Goal: Task Accomplishment & Management: Use online tool/utility

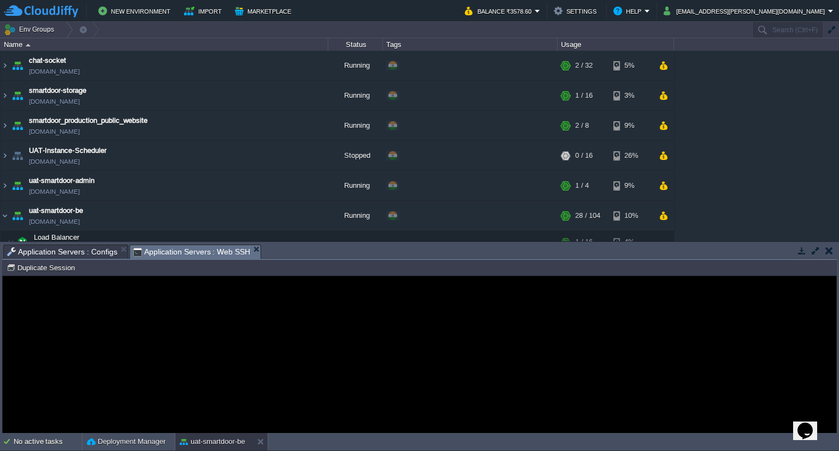
scroll to position [127, 0]
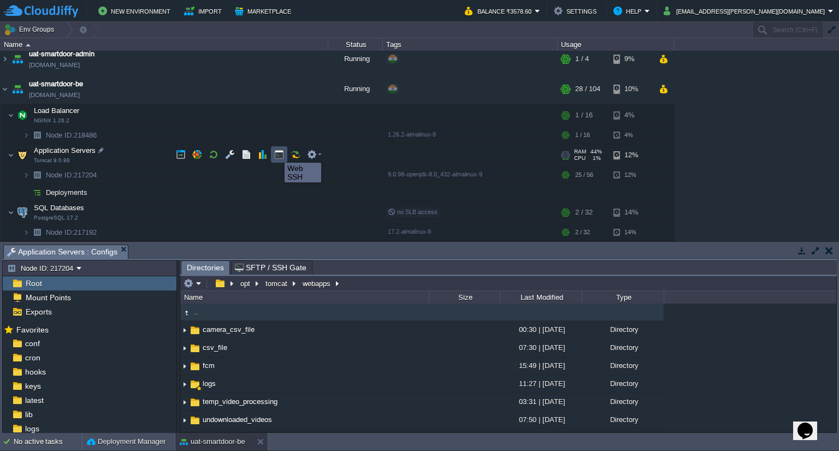
click at [276, 153] on button "button" at bounding box center [279, 155] width 10 height 10
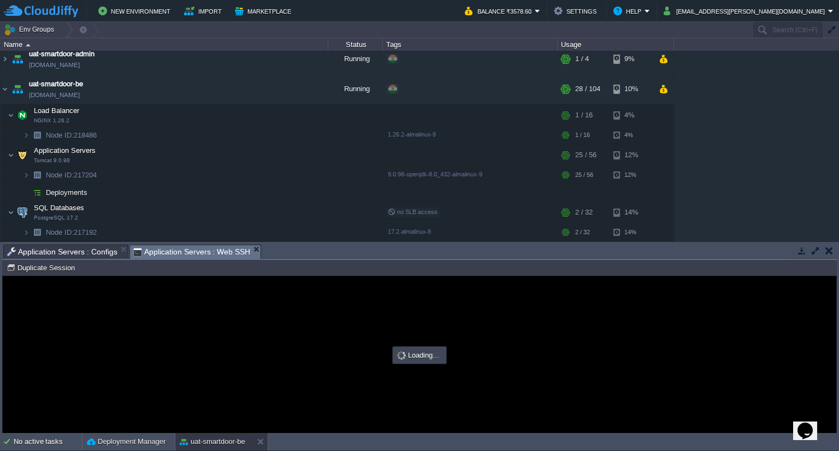
scroll to position [0, 0]
type input "#000000"
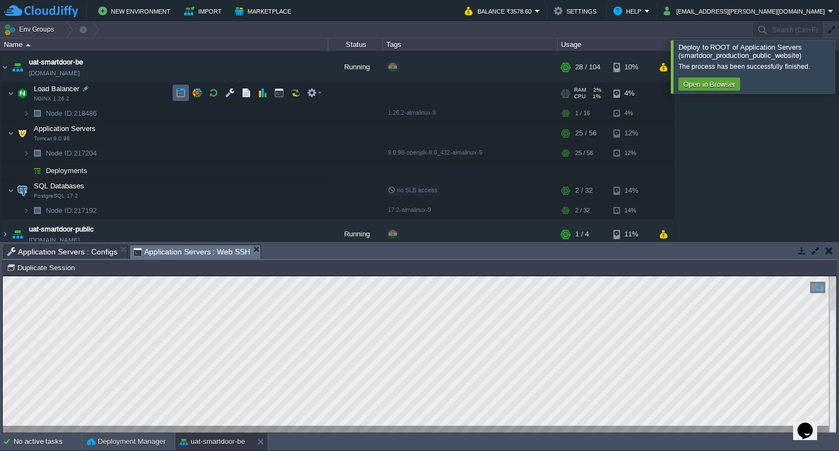
scroll to position [265, 0]
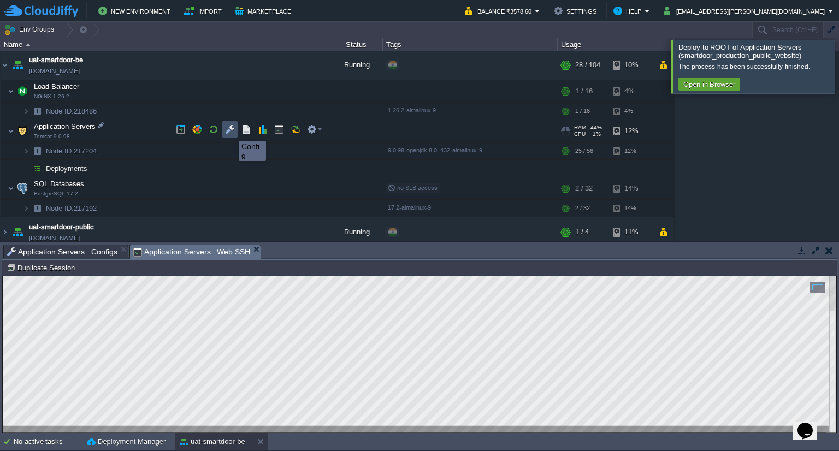
click at [230, 131] on button "button" at bounding box center [230, 130] width 10 height 10
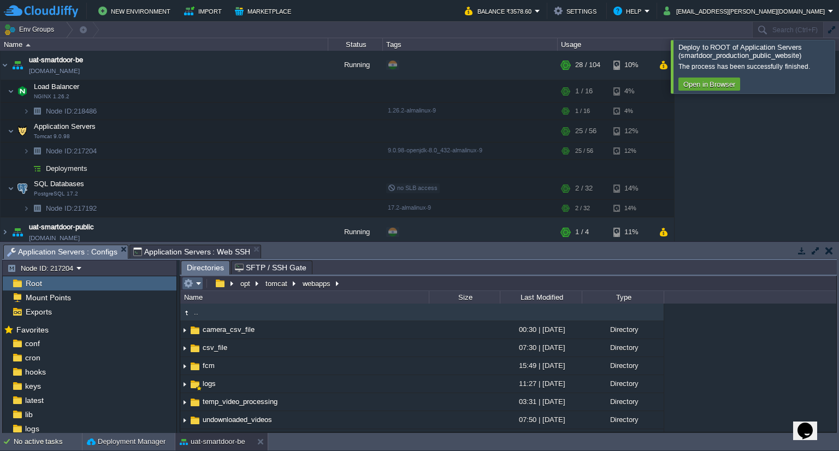
click at [194, 282] on em at bounding box center [192, 283] width 18 height 10
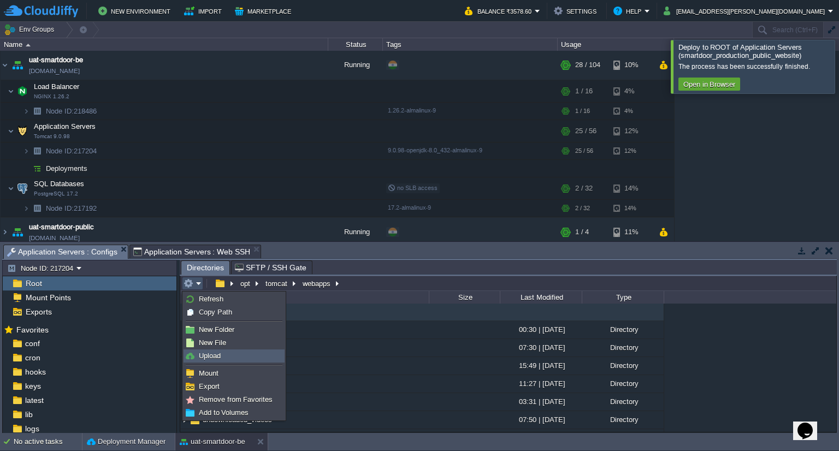
click at [214, 354] on span "Upload" at bounding box center [210, 356] width 22 height 8
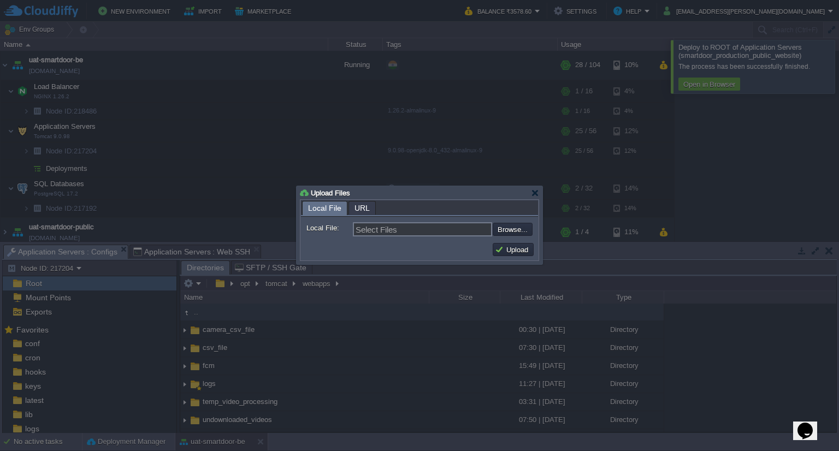
click at [497, 227] on input "file" at bounding box center [463, 229] width 138 height 13
type input "C:\fakepath\smartdoor-consumerservice-1.1.1-SNAPSHOT.jar"
type input "smartdoor-consumerservice-1.1.1-SNAPSHOT.jar"
click at [505, 245] on button "Upload" at bounding box center [513, 250] width 37 height 10
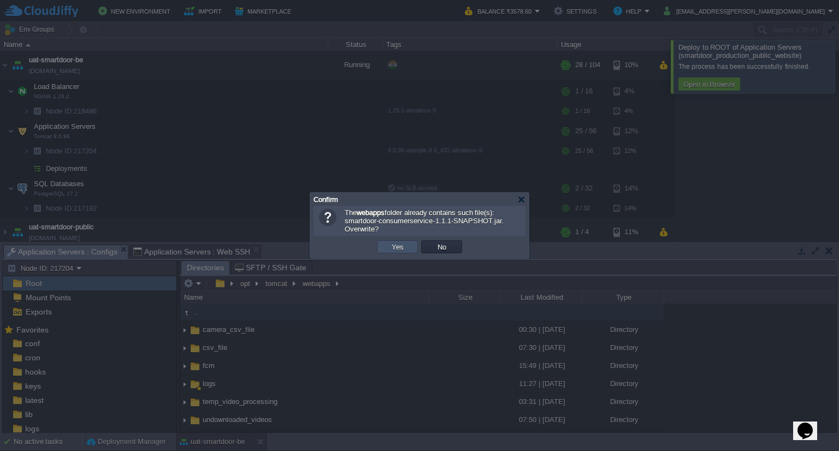
click at [393, 252] on button "Yes" at bounding box center [397, 247] width 19 height 10
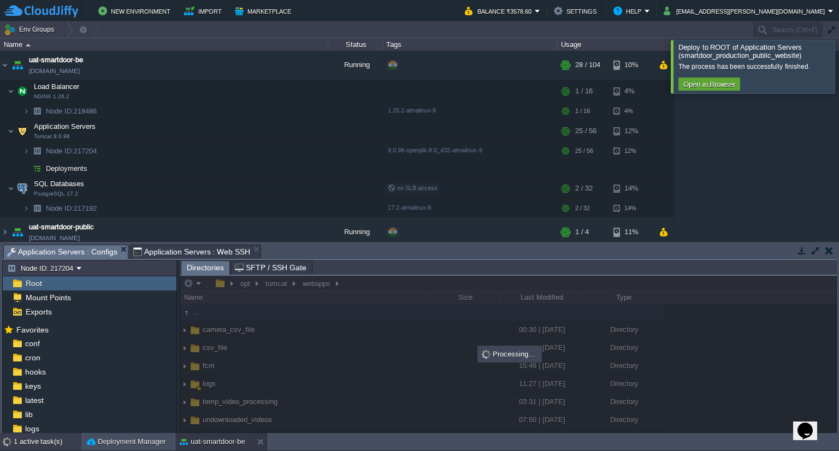
click at [42, 440] on div "1 active task(s)" at bounding box center [48, 441] width 68 height 17
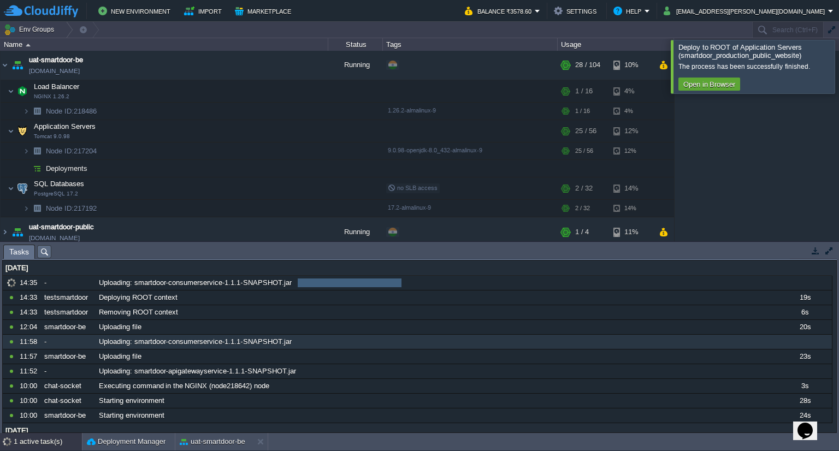
scroll to position [0, 0]
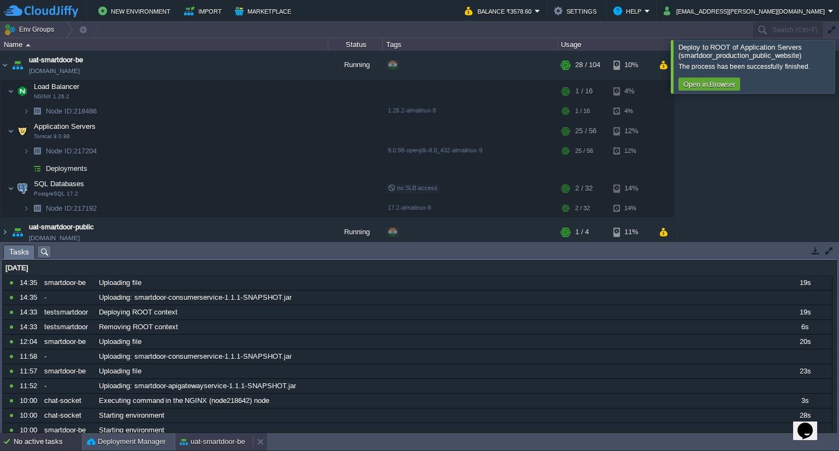
click at [240, 442] on button "uat-smartdoor-be" at bounding box center [213, 441] width 66 height 11
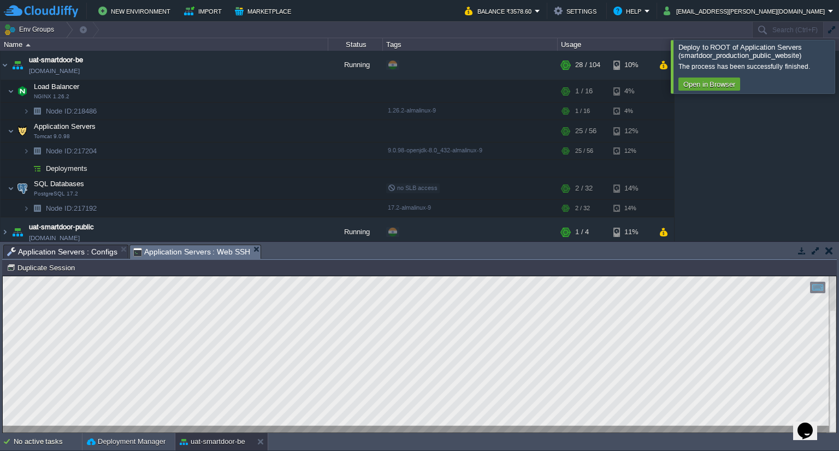
click at [195, 248] on span "Application Servers : Web SSH" at bounding box center [191, 252] width 117 height 14
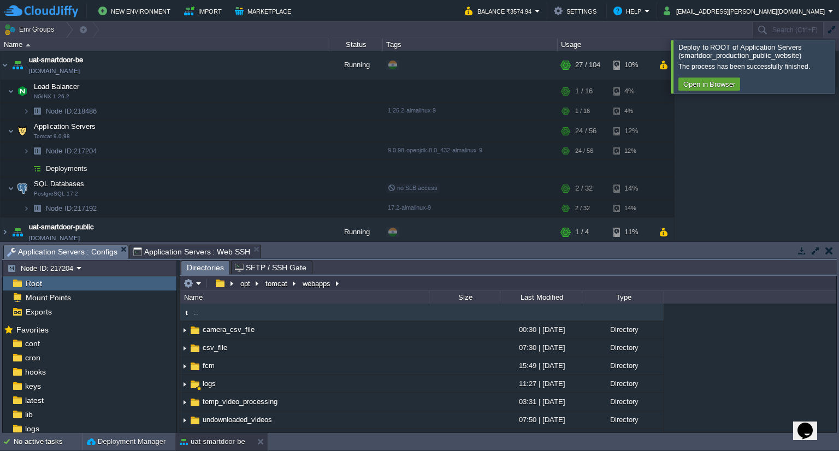
click at [102, 252] on span "Application Servers : Configs" at bounding box center [62, 252] width 110 height 14
click at [197, 287] on em at bounding box center [192, 283] width 18 height 10
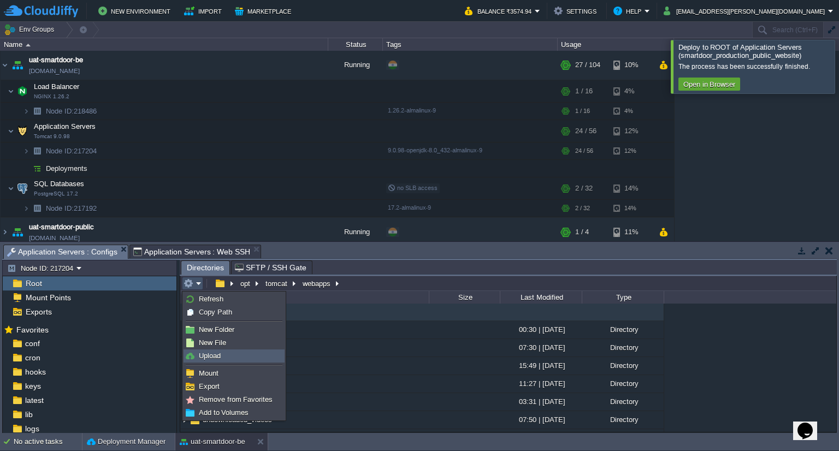
click at [224, 352] on link "Upload" at bounding box center [234, 356] width 100 height 12
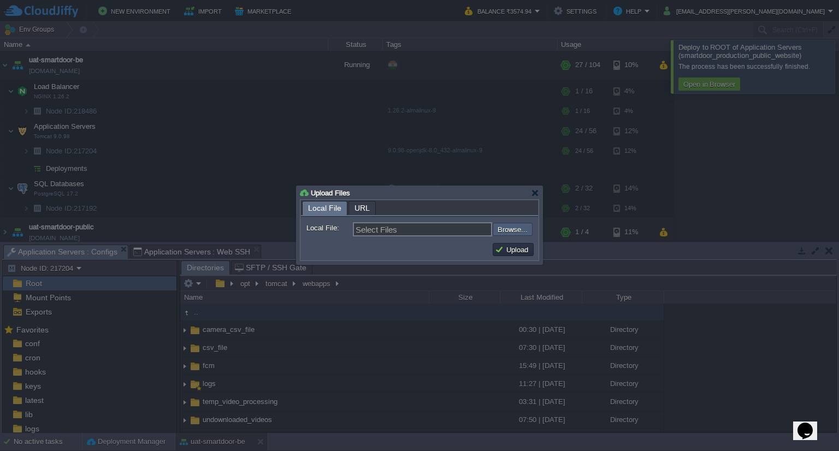
click at [498, 230] on input "file" at bounding box center [463, 229] width 138 height 13
type input "C:\fakepath\smartdoor-consumerservice-1.1.1-SNAPSHOT.jar"
type input "smartdoor-consumerservice-1.1.1-SNAPSHOT.jar"
click at [523, 253] on button "Upload" at bounding box center [513, 250] width 37 height 10
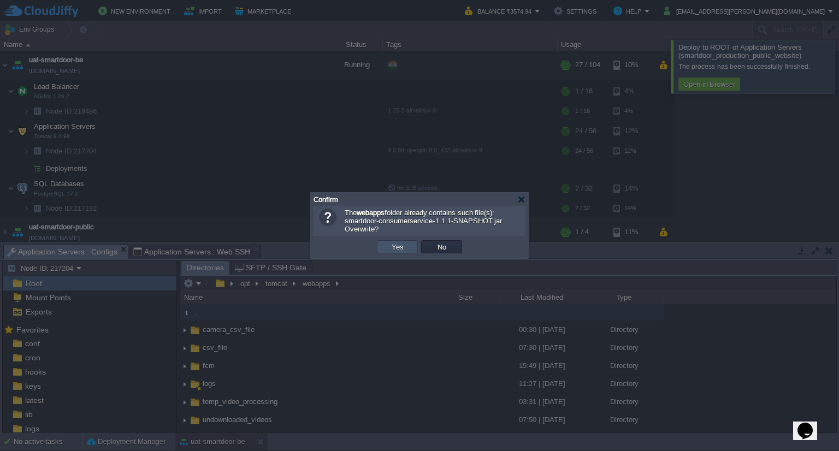
click at [388, 247] on button "Yes" at bounding box center [397, 247] width 19 height 10
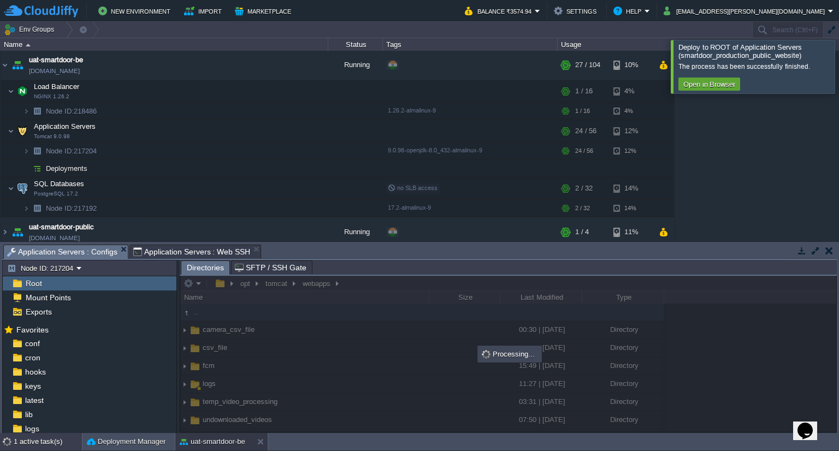
click at [22, 437] on div "1 active task(s)" at bounding box center [48, 441] width 68 height 17
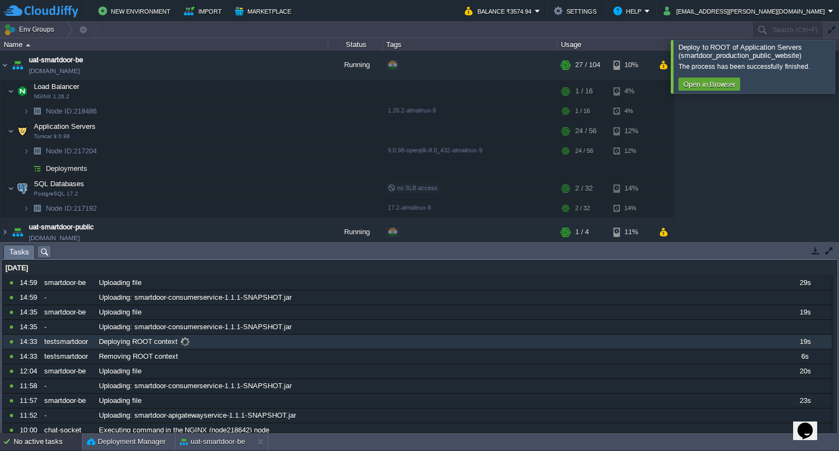
click at [264, 348] on div "10560697 14:33 testsmartdoor Deploying ROOT context 19s 1754850600000" at bounding box center [417, 342] width 829 height 15
click at [264, 348] on div "10560697 14:33 testsmartdoor Deploying ROOT context 19s 1754850600000 Parameter…" at bounding box center [417, 342] width 829 height 15
click at [189, 443] on button "uat-smartdoor-be" at bounding box center [213, 441] width 66 height 11
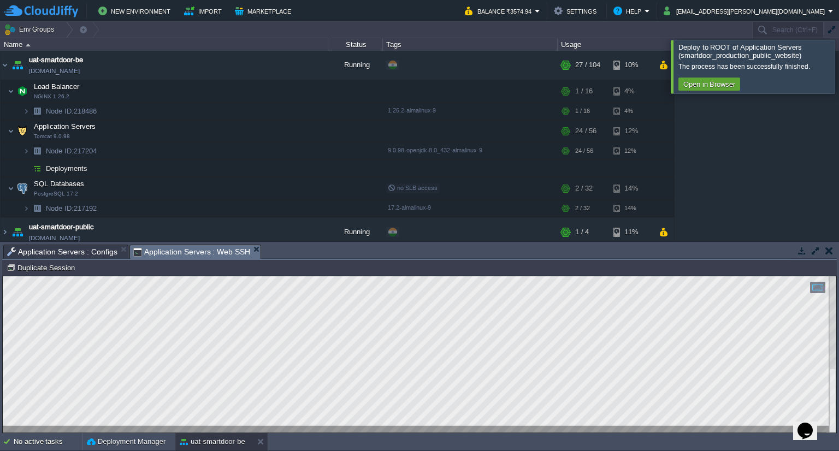
click at [213, 250] on span "Application Servers : Web SSH" at bounding box center [191, 252] width 117 height 14
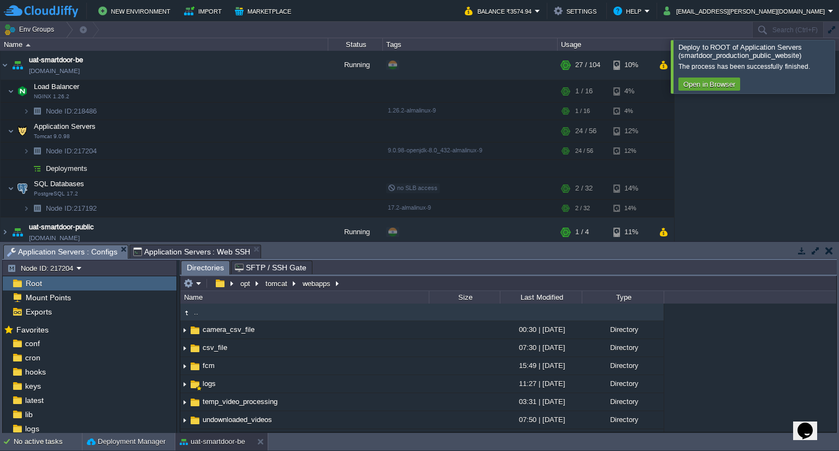
click at [106, 250] on span "Application Servers : Configs" at bounding box center [62, 252] width 110 height 14
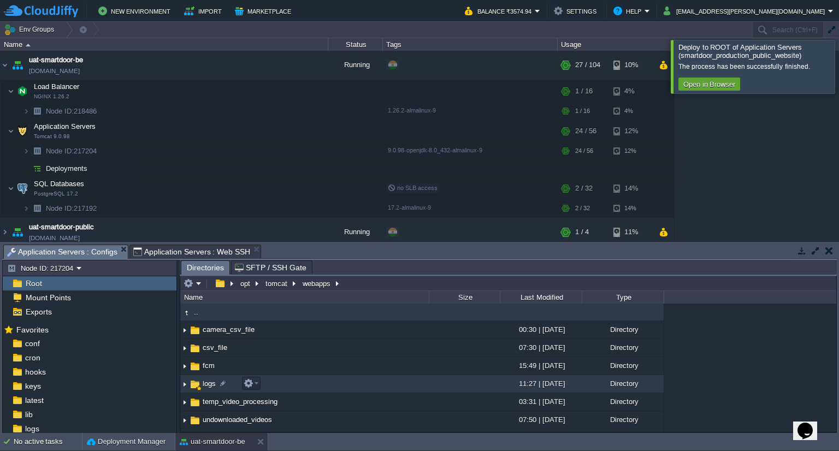
click at [284, 381] on td "logs" at bounding box center [304, 384] width 248 height 18
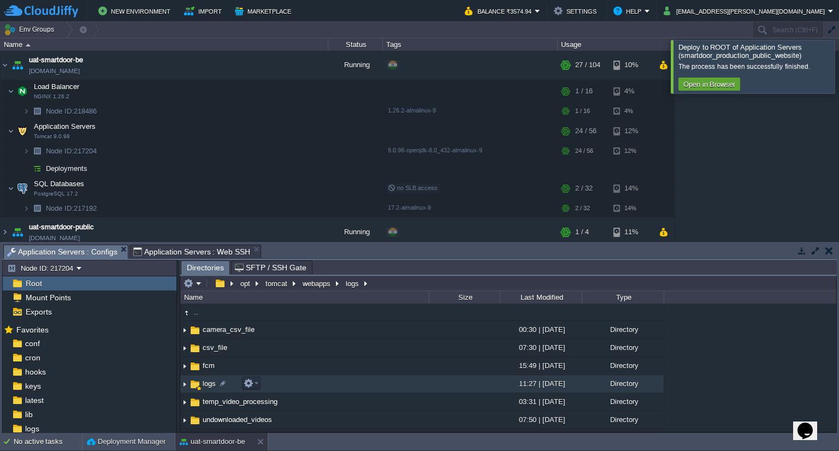
click at [284, 381] on td "logs" at bounding box center [304, 384] width 248 height 18
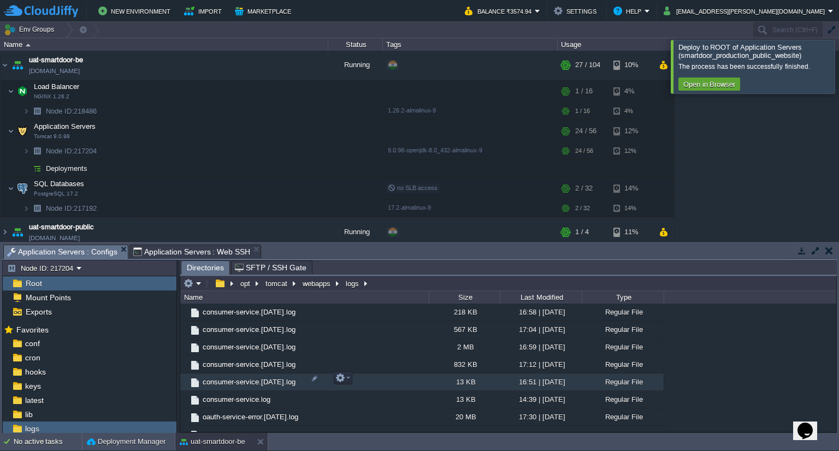
scroll to position [473, 0]
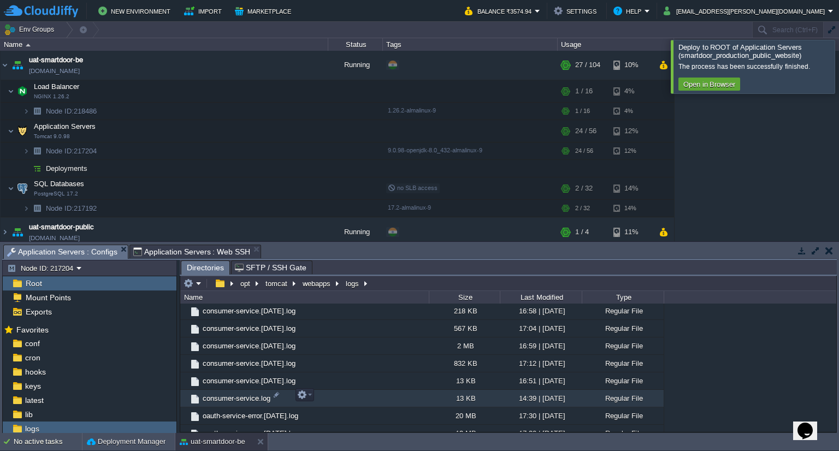
click at [245, 394] on span "consumer-service.log" at bounding box center [236, 398] width 71 height 9
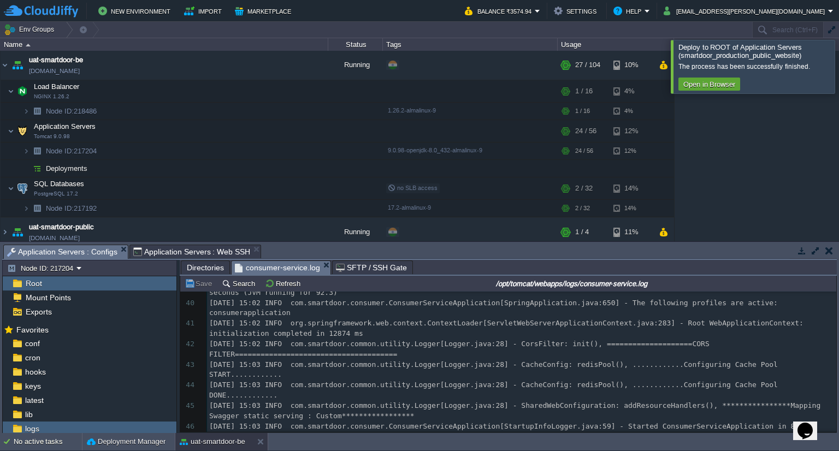
scroll to position [945, 0]
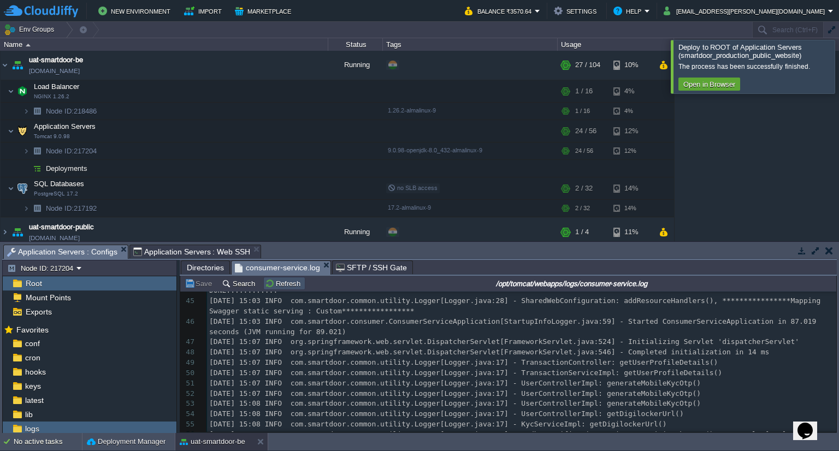
click at [269, 281] on button "Refresh" at bounding box center [284, 283] width 39 height 10
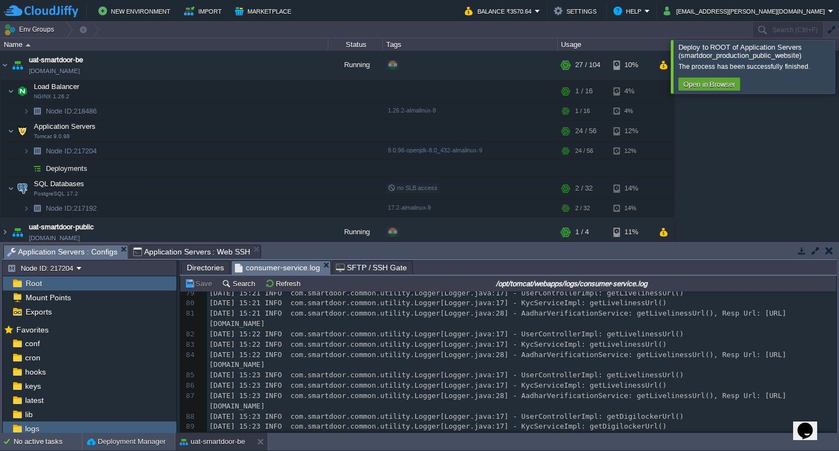
scroll to position [0, 0]
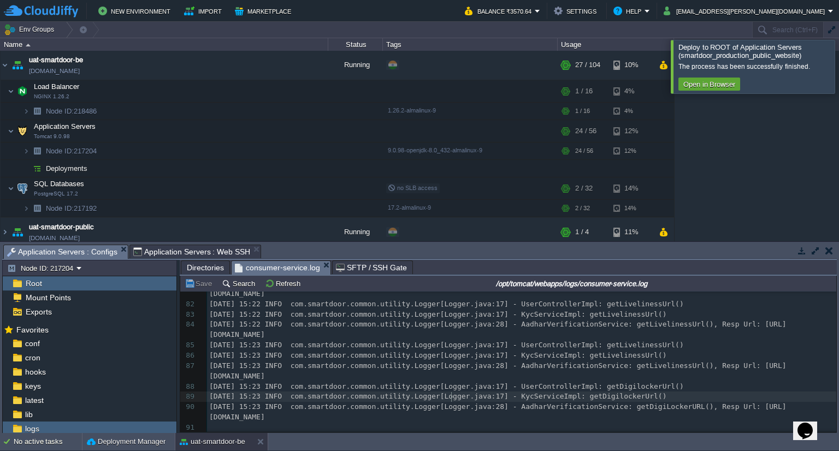
click at [449, 394] on span "[DATE] 15:23 INFO com.smartdoor.common.utility.Logger[Logger.java:17] - KycServ…" at bounding box center [437, 396] width 457 height 8
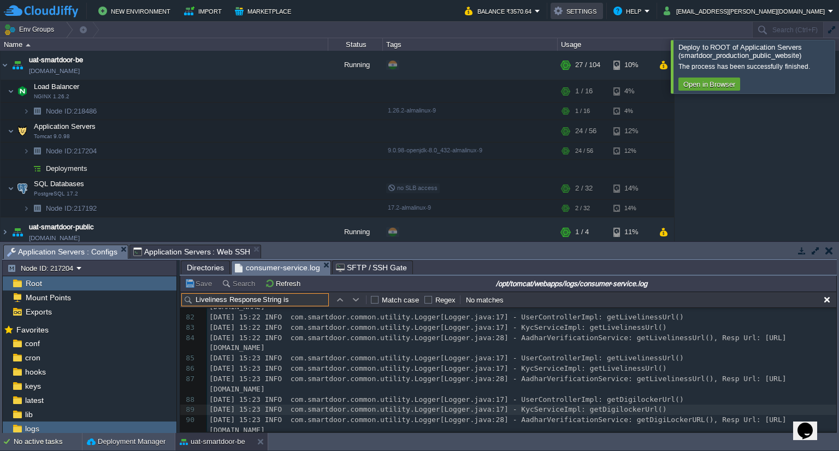
type input "Liveliness Response String is"
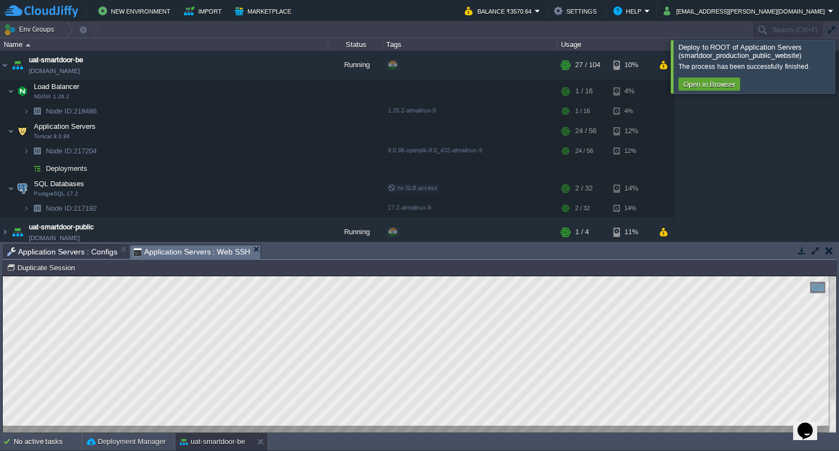
click at [181, 253] on span "Application Servers : Web SSH" at bounding box center [191, 252] width 117 height 14
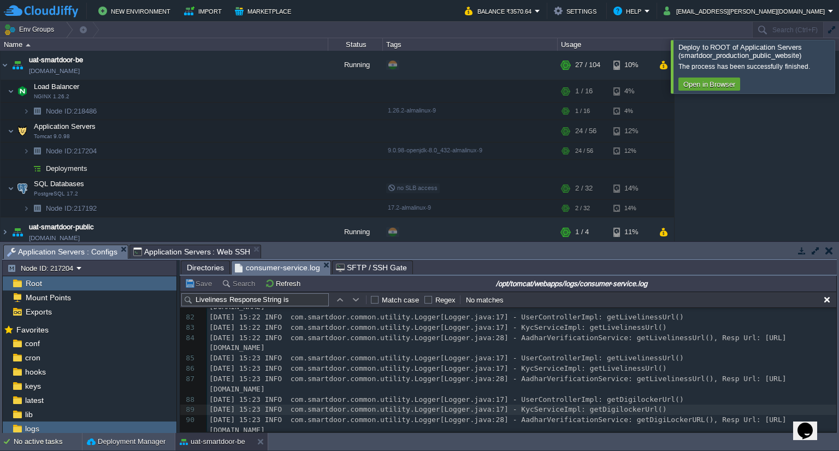
click at [73, 250] on span "Application Servers : Configs" at bounding box center [62, 252] width 110 height 14
click at [45, 451] on span "webapps" at bounding box center [40, 457] width 35 height 10
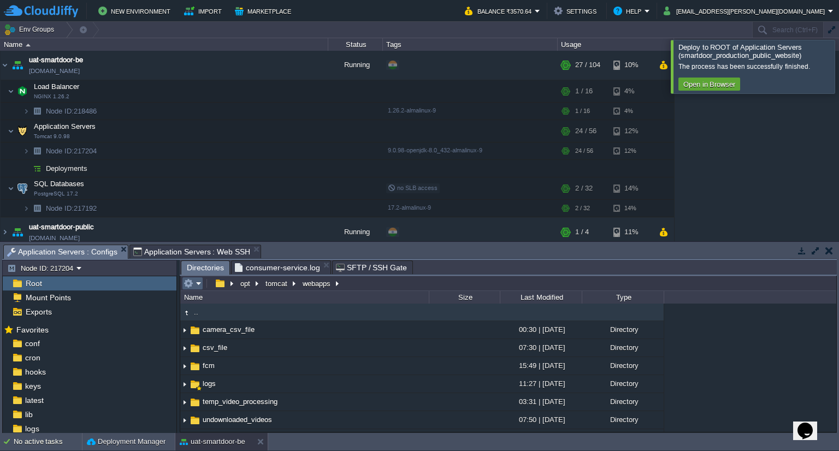
click at [194, 282] on em at bounding box center [192, 283] width 18 height 10
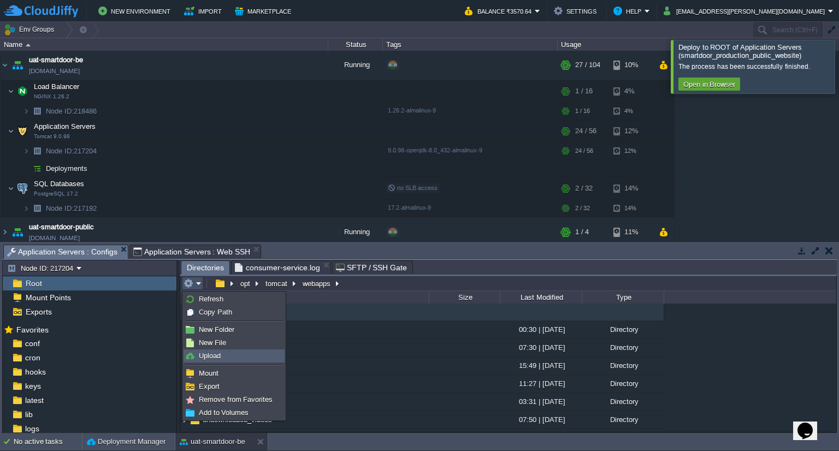
click at [223, 354] on link "Upload" at bounding box center [234, 356] width 100 height 12
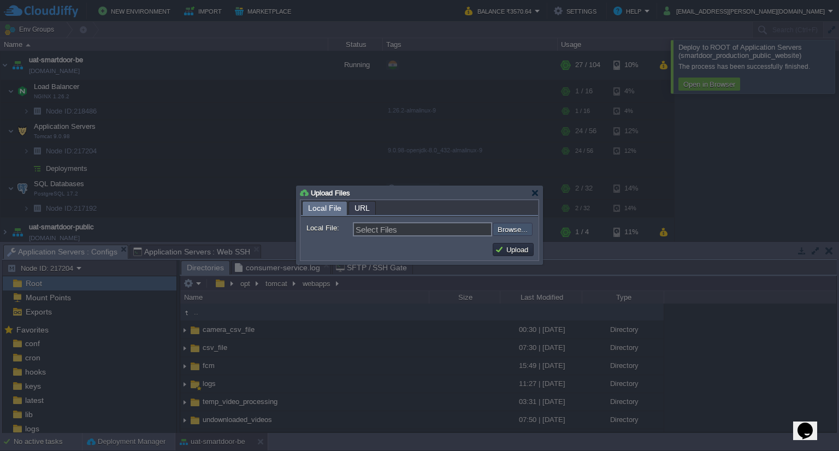
click at [511, 228] on input "file" at bounding box center [463, 229] width 138 height 13
type input "C:\fakepath\smartdoor-consumerservice-1.1.1-SNAPSHOT.jar"
type input "smartdoor-consumerservice-1.1.1-SNAPSHOT.jar"
click at [500, 251] on button "Upload" at bounding box center [513, 250] width 37 height 10
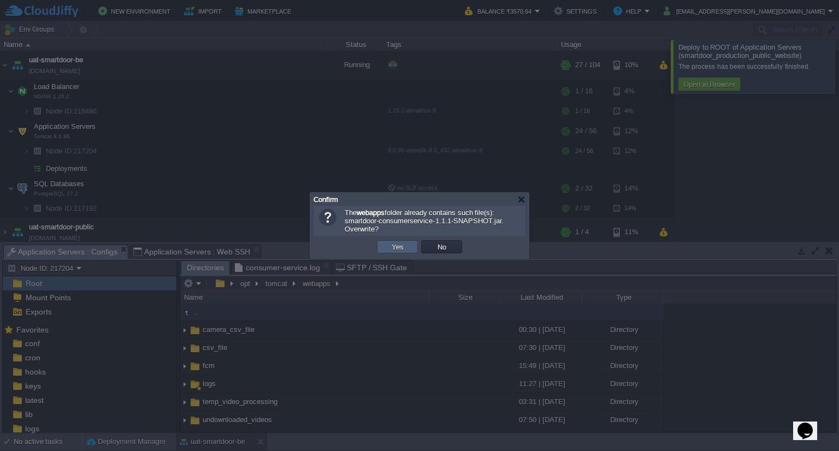
click at [395, 248] on button "Yes" at bounding box center [397, 247] width 19 height 10
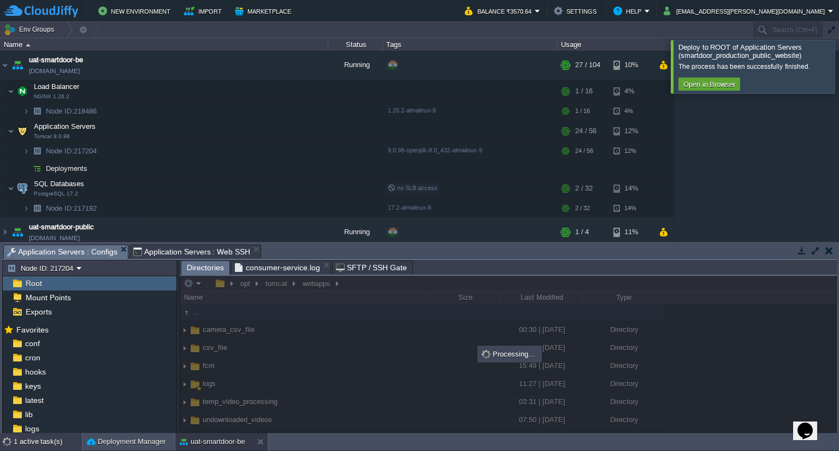
click at [37, 440] on div "1 active task(s)" at bounding box center [48, 441] width 68 height 17
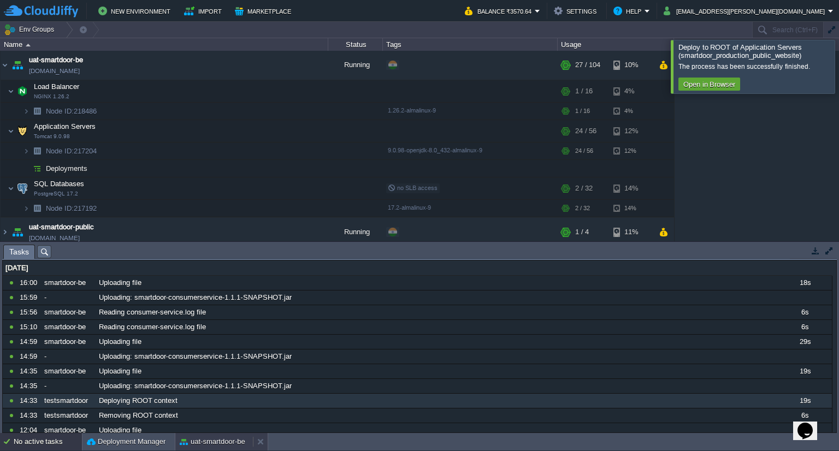
click at [223, 438] on button "uat-smartdoor-be" at bounding box center [213, 441] width 66 height 11
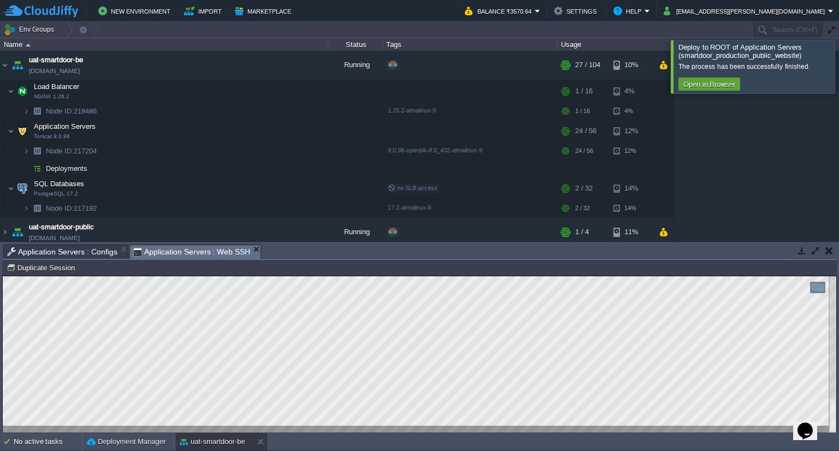
click at [183, 247] on span "Application Servers : Web SSH" at bounding box center [191, 252] width 117 height 14
click at [186, 248] on span "Application Servers : Web SSH" at bounding box center [191, 252] width 117 height 14
click at [142, 245] on span "Application Servers : Web SSH" at bounding box center [191, 252] width 117 height 14
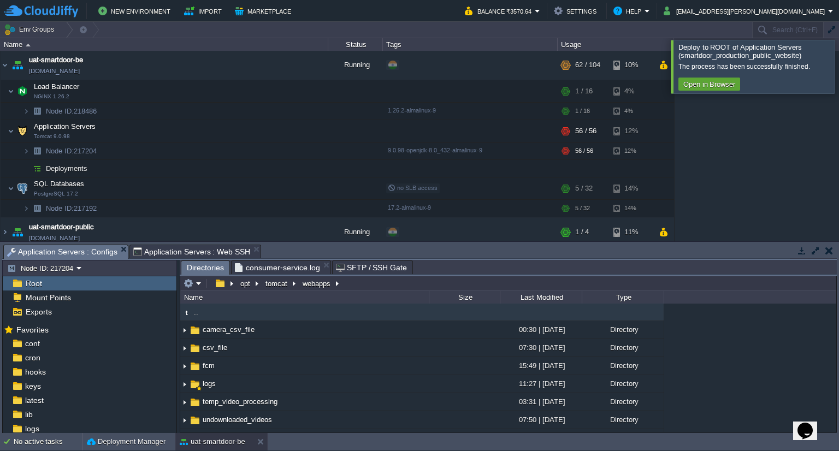
click at [76, 252] on span "Application Servers : Configs" at bounding box center [62, 252] width 110 height 14
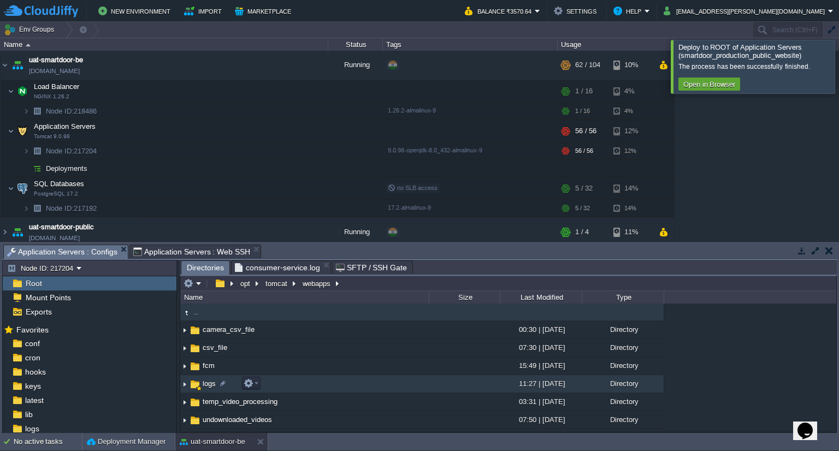
click at [208, 383] on span "logs" at bounding box center [209, 383] width 16 height 9
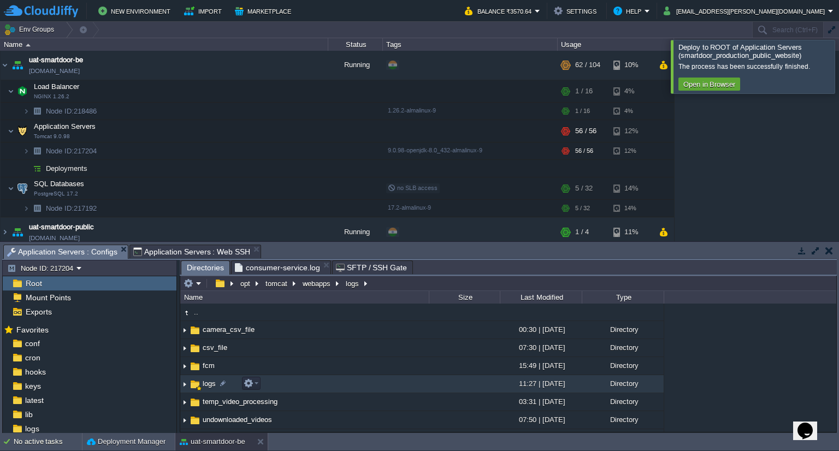
click at [208, 383] on span "logs" at bounding box center [209, 383] width 16 height 9
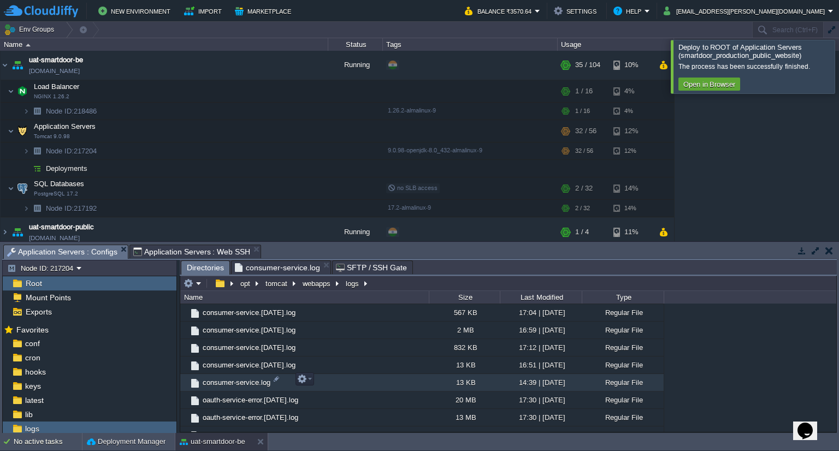
scroll to position [487, 0]
click at [251, 381] on span "consumer-service.log" at bounding box center [236, 384] width 71 height 9
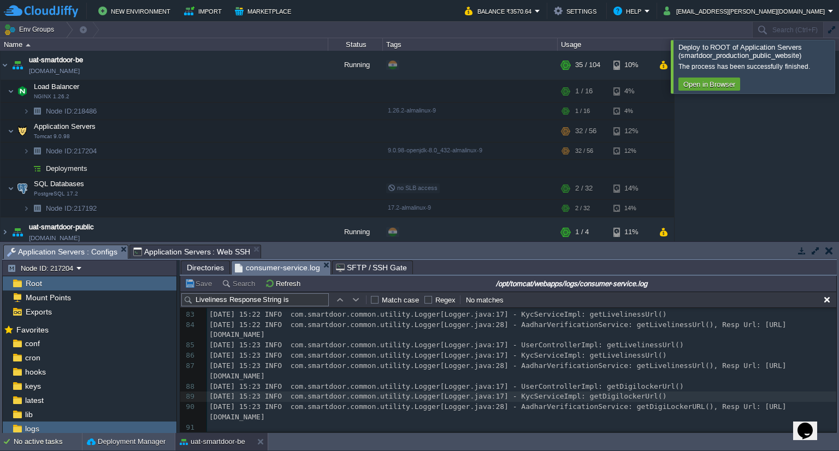
scroll to position [1321, 0]
click at [271, 281] on button "Refresh" at bounding box center [284, 283] width 39 height 10
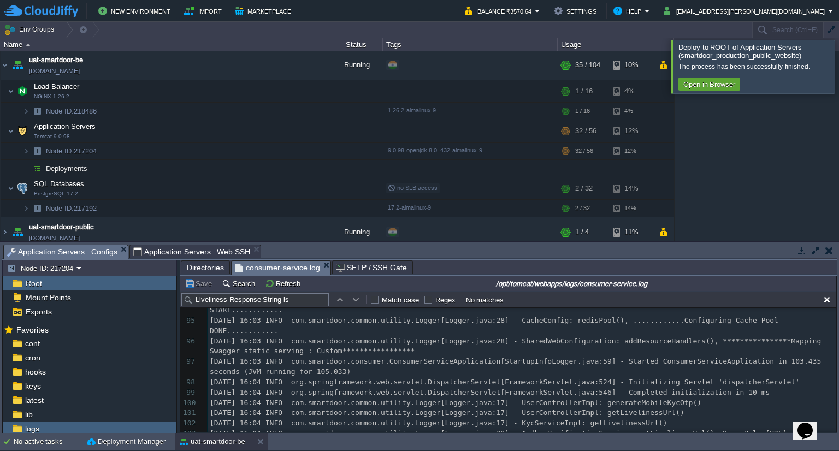
scroll to position [1505, 0]
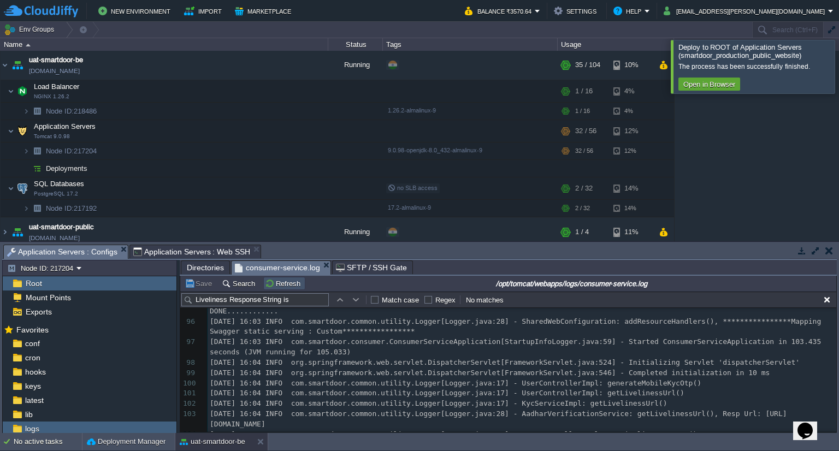
click at [268, 285] on button "Refresh" at bounding box center [284, 283] width 39 height 10
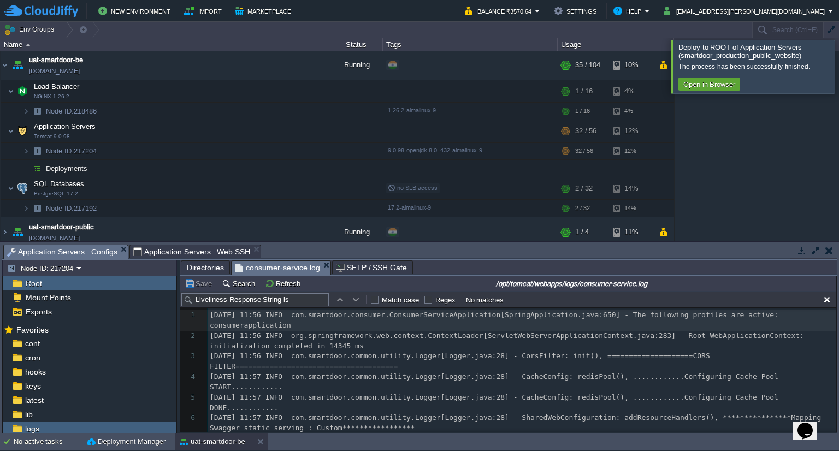
drag, startPoint x: 405, startPoint y: 365, endPoint x: 378, endPoint y: 136, distance: 230.9
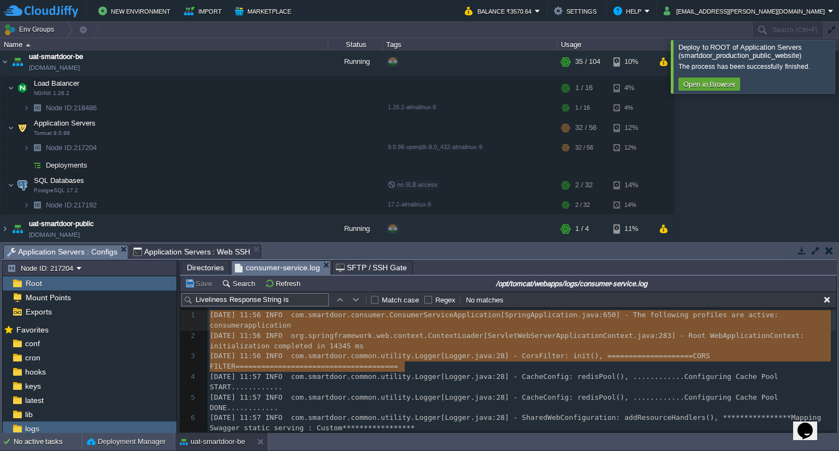
click at [424, 361] on pre "[DATE] 11:56 INFO com.smartdoor.common.utility.Logger[Logger.java:28] - CorsFil…" at bounding box center [522, 361] width 629 height 21
type textarea "[DATE] 11:56 INFO com.smartdoor.consumer.ConsumerServiceApplication[SpringAppli…"
drag, startPoint x: 424, startPoint y: 361, endPoint x: 511, endPoint y: 18, distance: 353.9
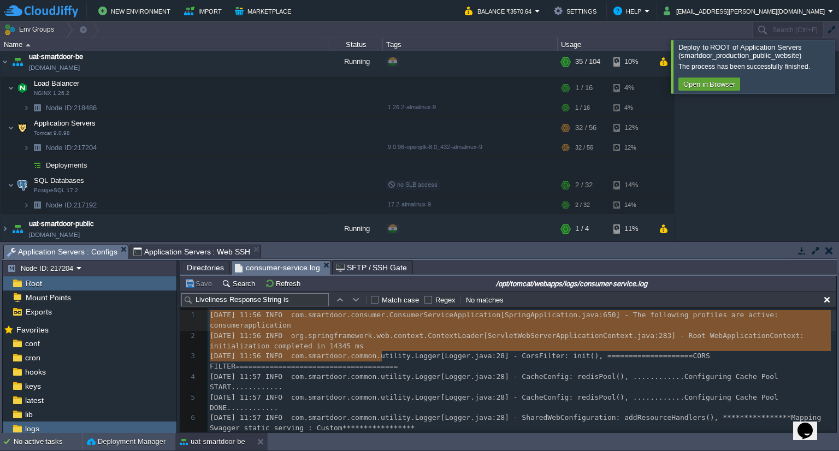
click at [426, 315] on span "[DATE] 11:56 INFO com.smartdoor.consumer.ConsumerServiceApplication[SpringAppli…" at bounding box center [496, 320] width 573 height 19
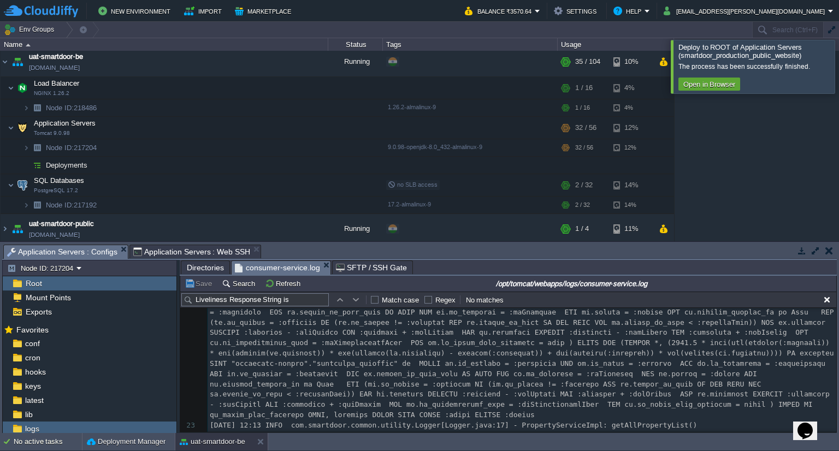
scroll to position [579, 0]
